Goal: Information Seeking & Learning: Learn about a topic

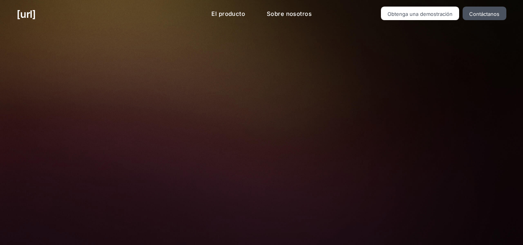
click at [374, 90] on img at bounding box center [261, 173] width 257 height 173
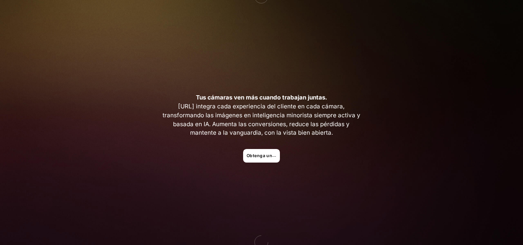
scroll to position [178, 0]
click at [266, 156] on font "Obtenga una demostración" at bounding box center [277, 155] width 60 height 5
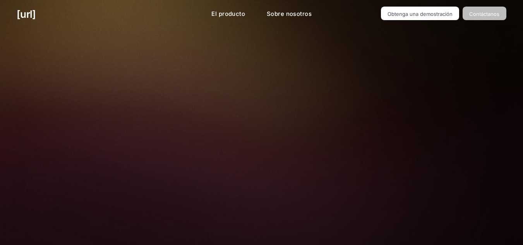
click at [475, 19] on link "Contáctanos" at bounding box center [485, 14] width 44 height 14
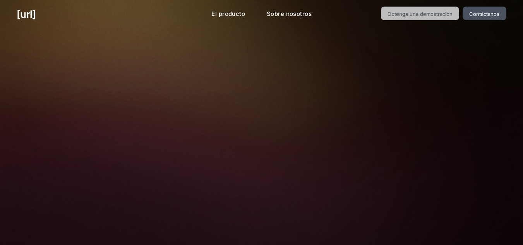
click at [406, 10] on font "Obtenga una demostración" at bounding box center [419, 13] width 65 height 6
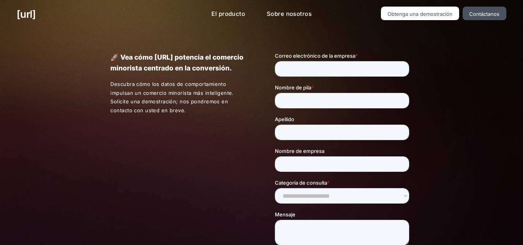
click at [465, 49] on div "🚀 Vea cómo [URL] potencia el comercio minorista centrado en la conversión. Desc…" at bounding box center [261, 181] width 523 height 305
click at [425, 13] on font "Obtenga una demostración" at bounding box center [419, 14] width 65 height 6
click at [410, 11] on font "Obtenga una demostración" at bounding box center [419, 14] width 65 height 6
click at [400, 19] on link "Obtenga una demostración" at bounding box center [420, 14] width 79 height 14
